Goal: Task Accomplishment & Management: Use online tool/utility

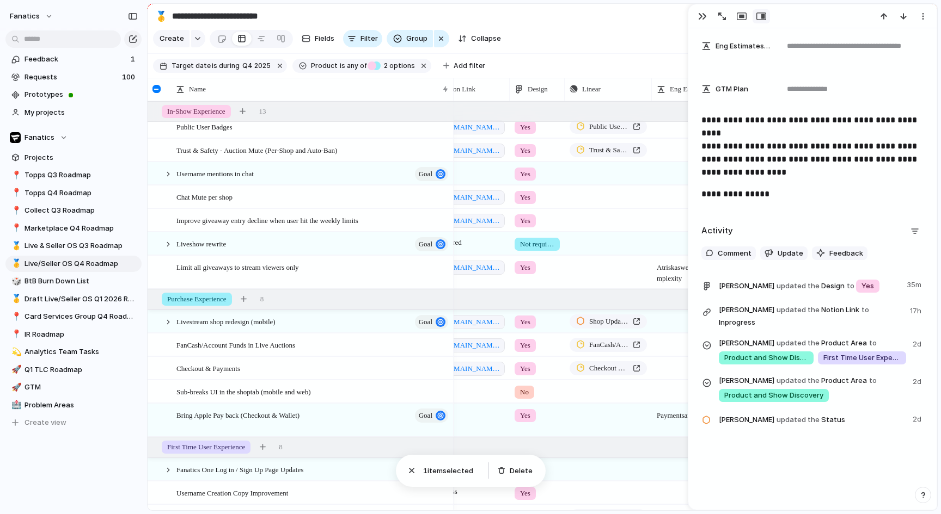
click at [845, 198] on p "**********" at bounding box center [812, 194] width 222 height 13
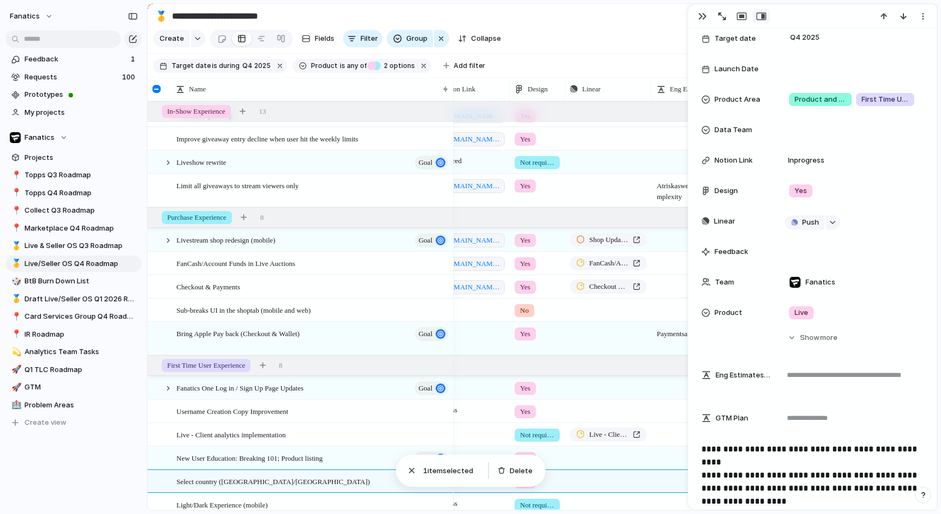
click at [812, 207] on div "Status Design & Scoping Target date Q4 2025 Launch Date Product Area Product an…" at bounding box center [812, 160] width 222 height 327
click at [701, 15] on div "button" at bounding box center [702, 16] width 9 height 9
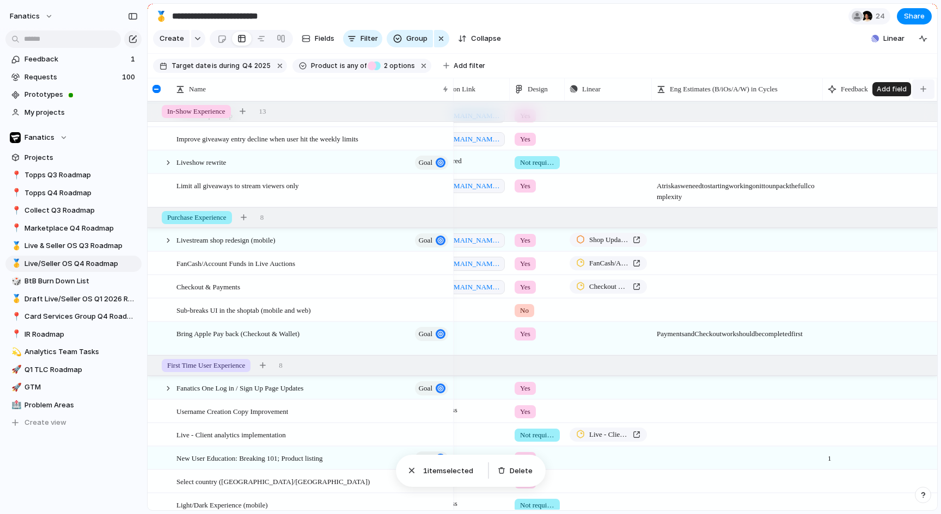
click at [929, 93] on button "button" at bounding box center [923, 89] width 22 height 20
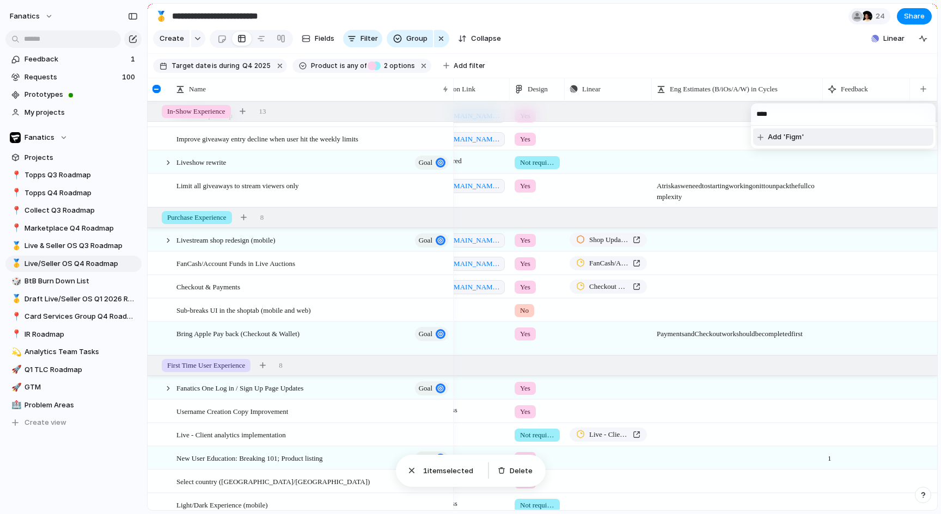
type input "*****"
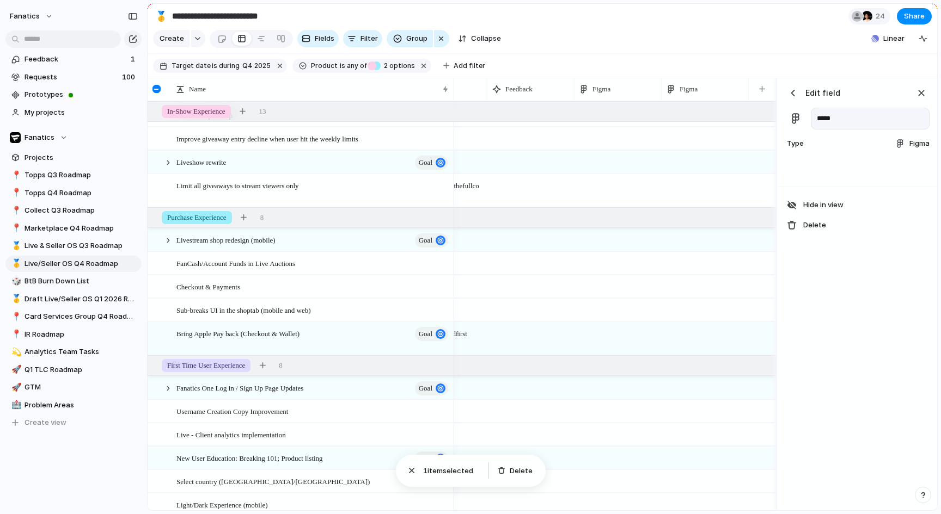
click at [898, 141] on div at bounding box center [899, 143] width 9 height 9
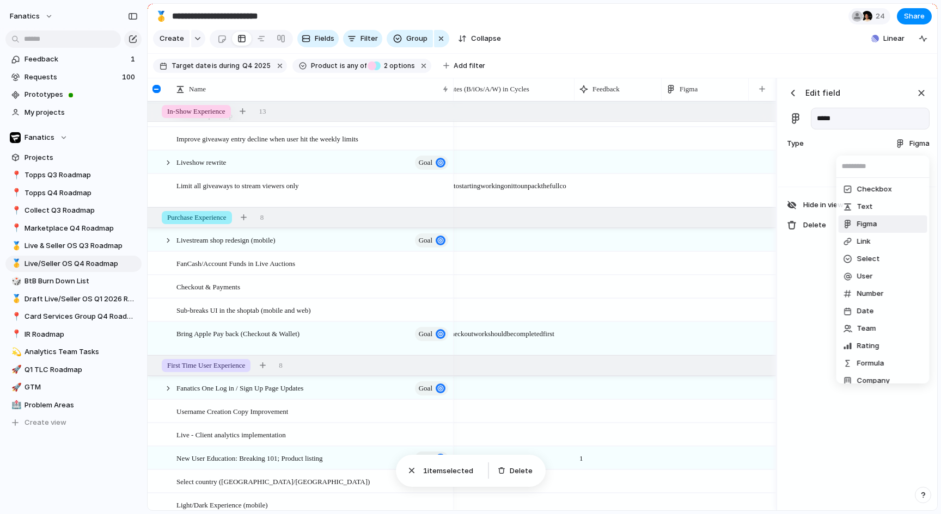
click at [870, 222] on span "Figma" at bounding box center [867, 224] width 20 height 11
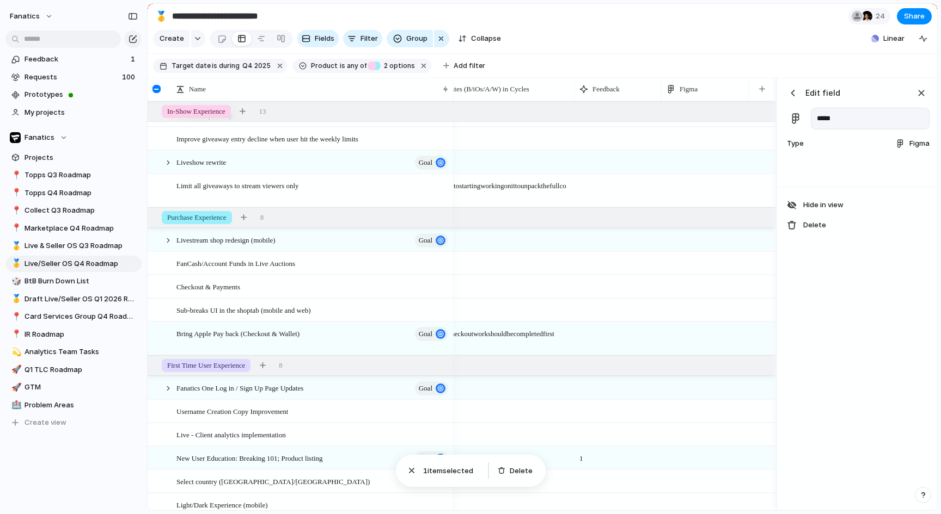
drag, startPoint x: 707, startPoint y: 129, endPoint x: 704, endPoint y: 138, distance: 9.6
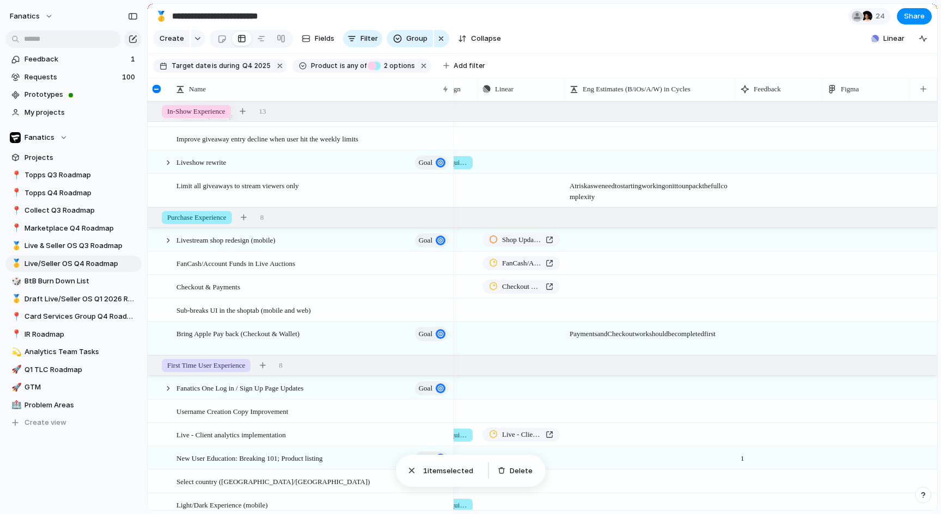
click at [781, 139] on div at bounding box center [778, 138] width 87 height 22
click at [852, 136] on div at bounding box center [865, 138] width 87 height 22
click at [852, 136] on textarea at bounding box center [866, 139] width 79 height 13
type textarea "*****"
drag, startPoint x: 860, startPoint y: 84, endPoint x: 590, endPoint y: 88, distance: 270.0
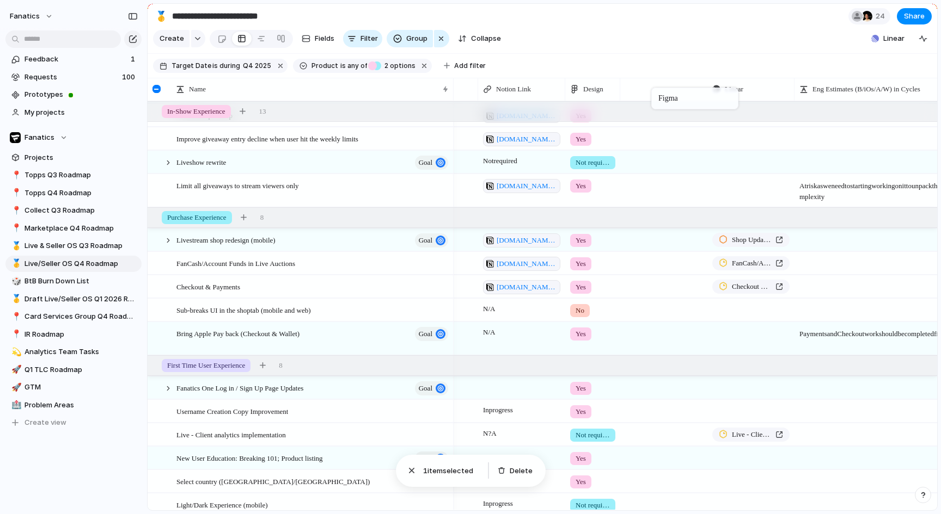
drag, startPoint x: 738, startPoint y: 88, endPoint x: 657, endPoint y: 89, distance: 80.6
click at [647, 88] on span "Figma" at bounding box center [647, 89] width 18 height 11
drag, startPoint x: 655, startPoint y: 63, endPoint x: 648, endPoint y: 95, distance: 32.9
click at [655, 63] on div "Modify Hide Sort ascending Sort descending" at bounding box center [470, 257] width 941 height 514
click at [649, 86] on span "Figma" at bounding box center [647, 89] width 18 height 11
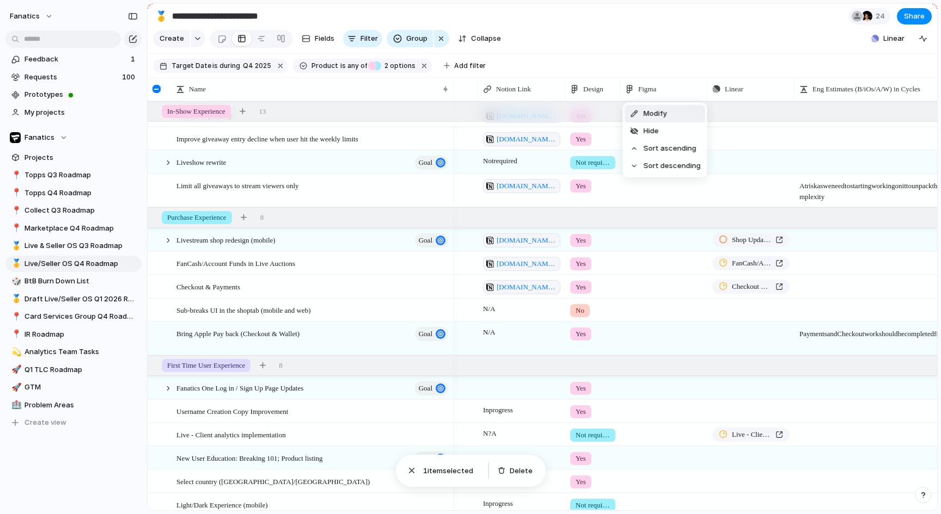
click at [650, 51] on div "Modify Hide Sort ascending Sort descending" at bounding box center [470, 257] width 941 height 514
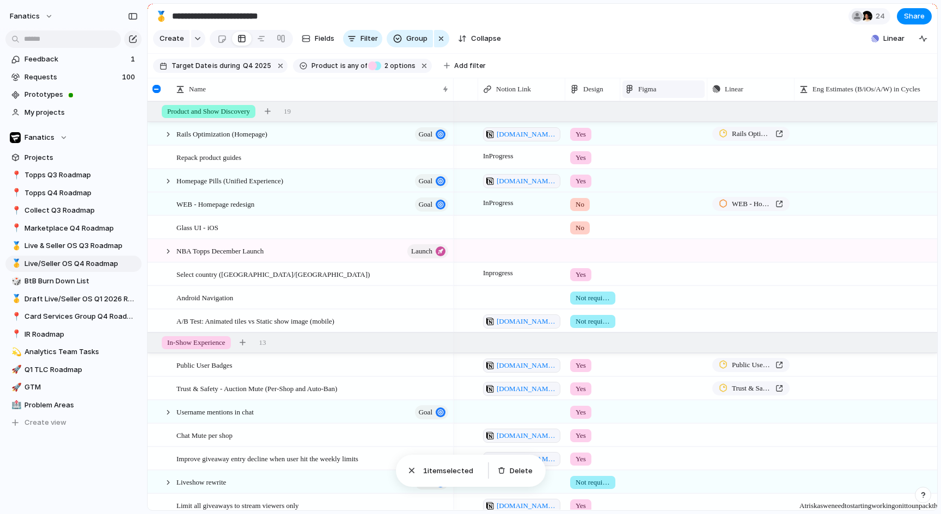
click at [660, 89] on div "Figma" at bounding box center [663, 89] width 77 height 11
